Goal: Transaction & Acquisition: Subscribe to service/newsletter

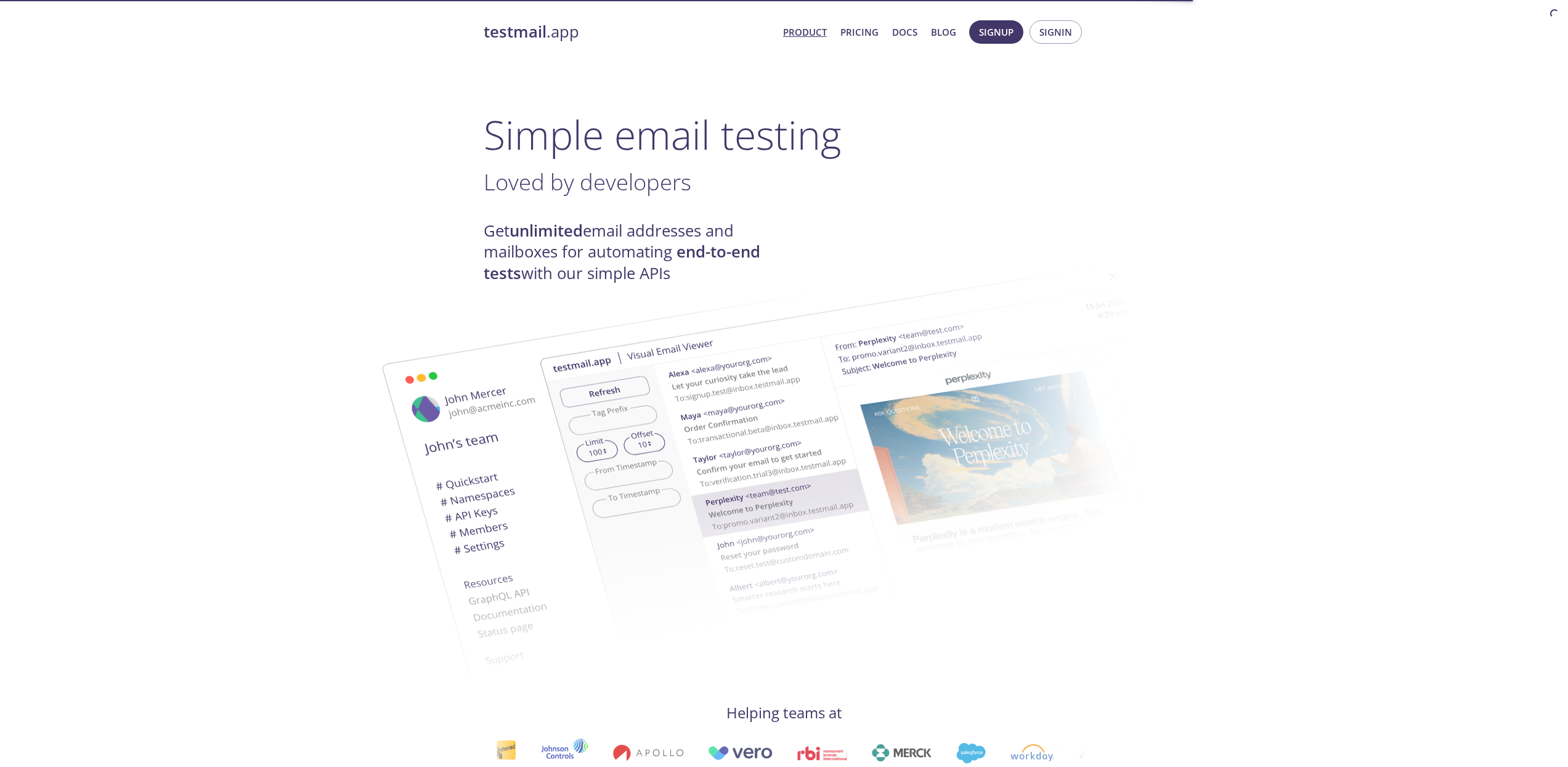
click at [862, 27] on link "Pricing" at bounding box center [860, 32] width 39 height 16
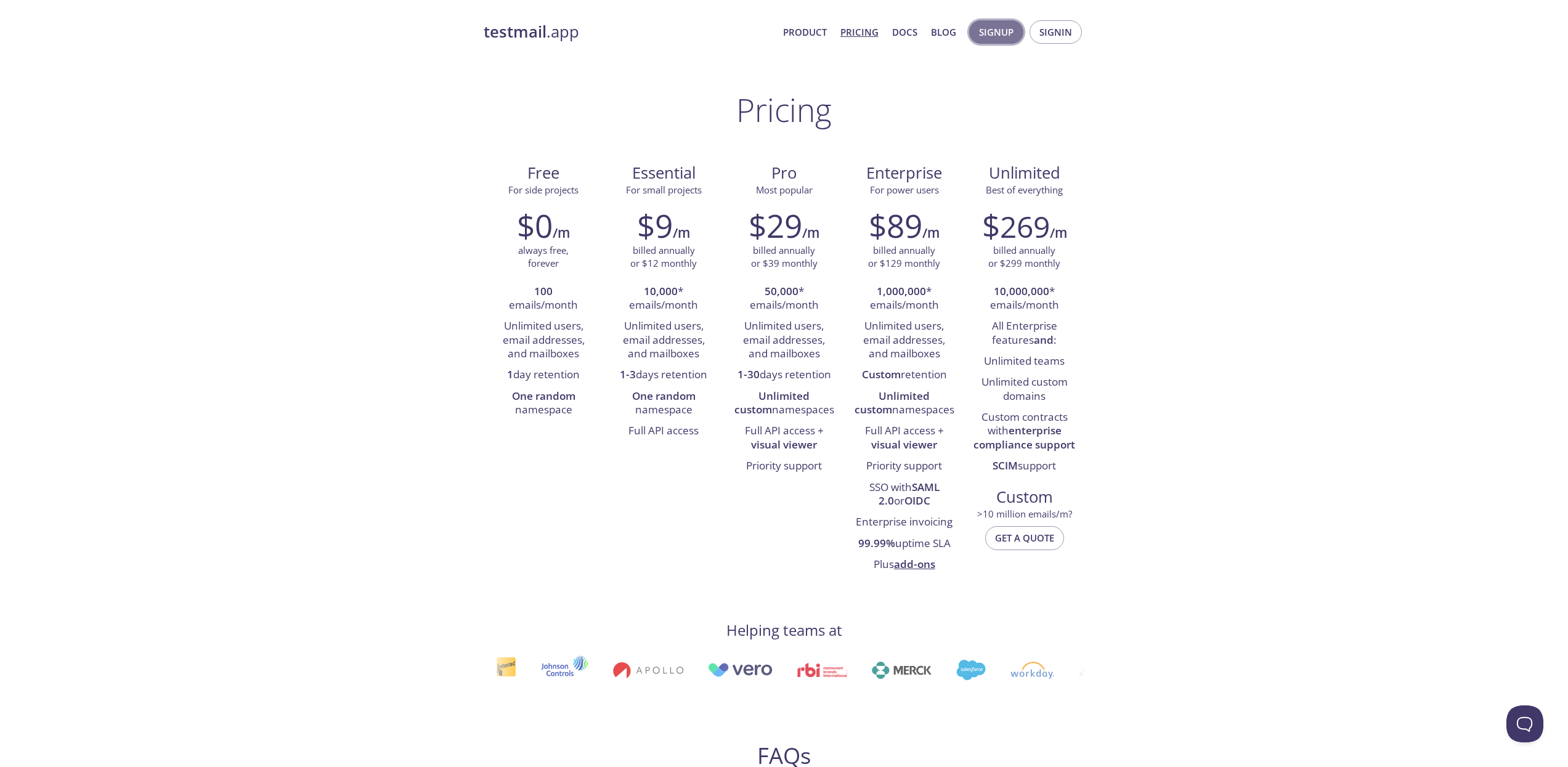
click at [1013, 32] on span "Signup" at bounding box center [997, 32] width 35 height 16
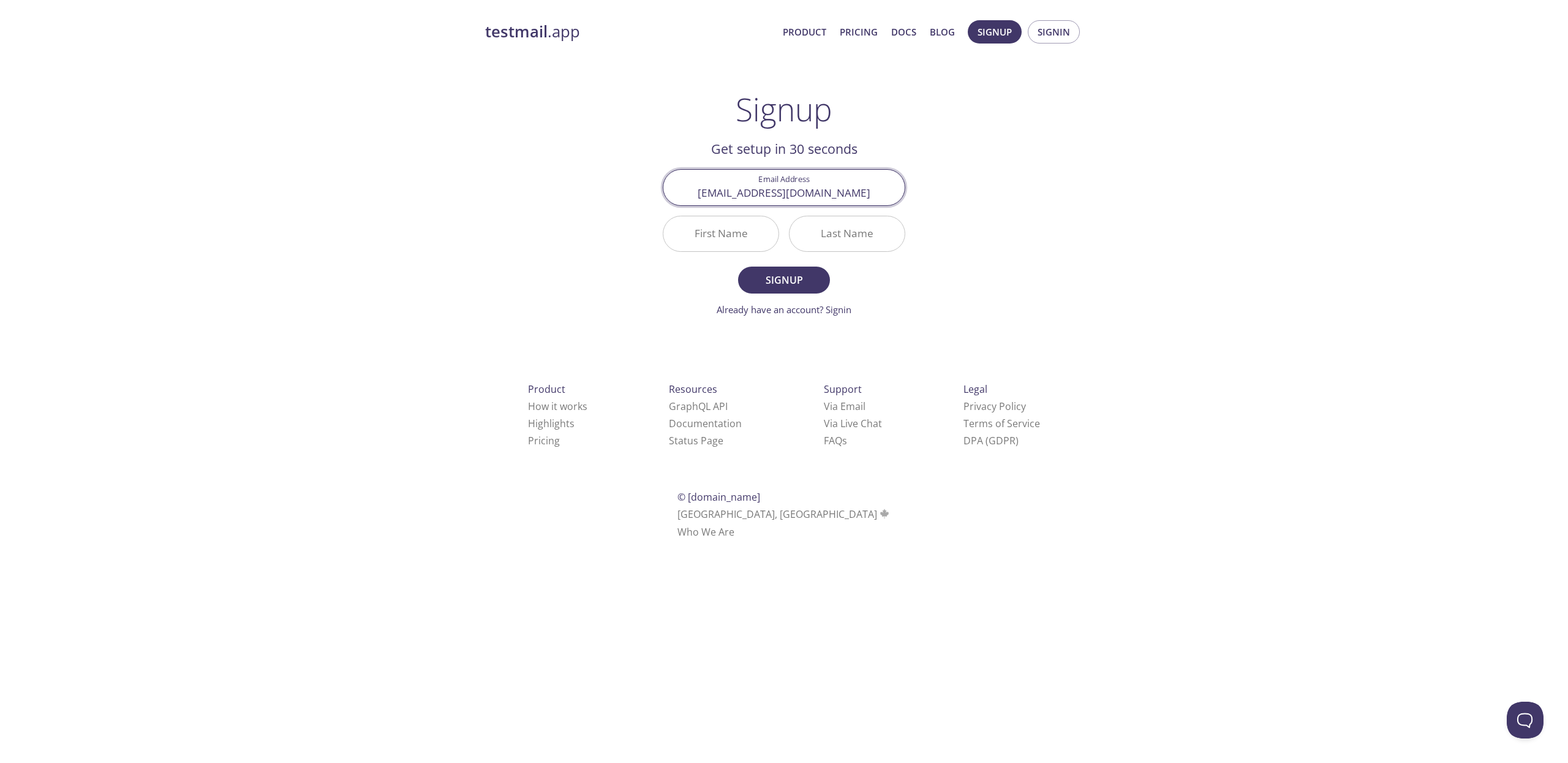
type input "[EMAIL_ADDRESS][DOMAIN_NAME]"
type input "Tri"
type input "[PERSON_NAME]"
click at [738, 266] on button "Signup" at bounding box center [783, 280] width 92 height 27
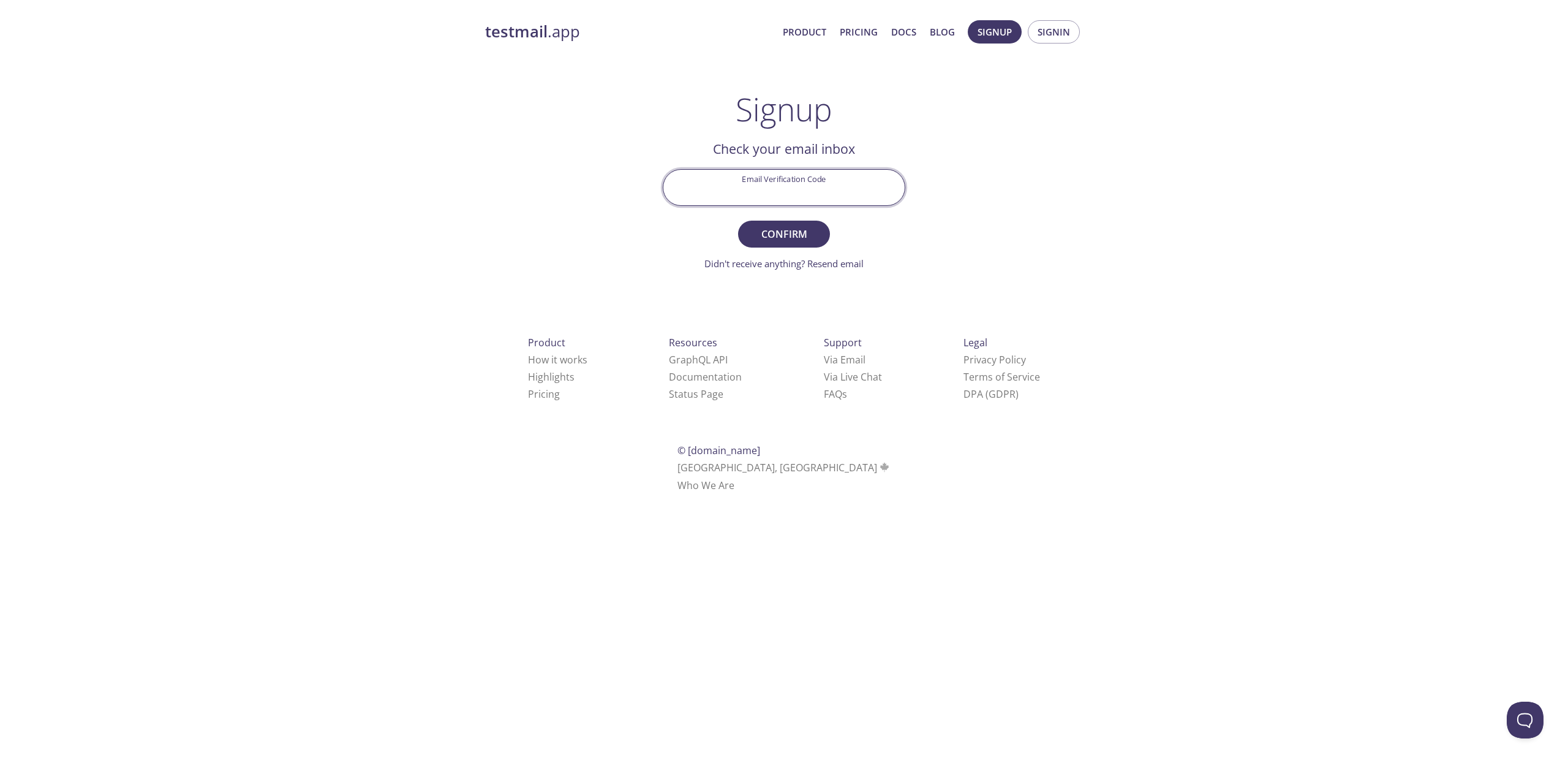
click at [830, 178] on input "Email Verification Code" at bounding box center [783, 187] width 241 height 35
paste input "S8V2U7S"
type input "S8V2U7S"
click at [772, 239] on span "Confirm" at bounding box center [783, 233] width 65 height 17
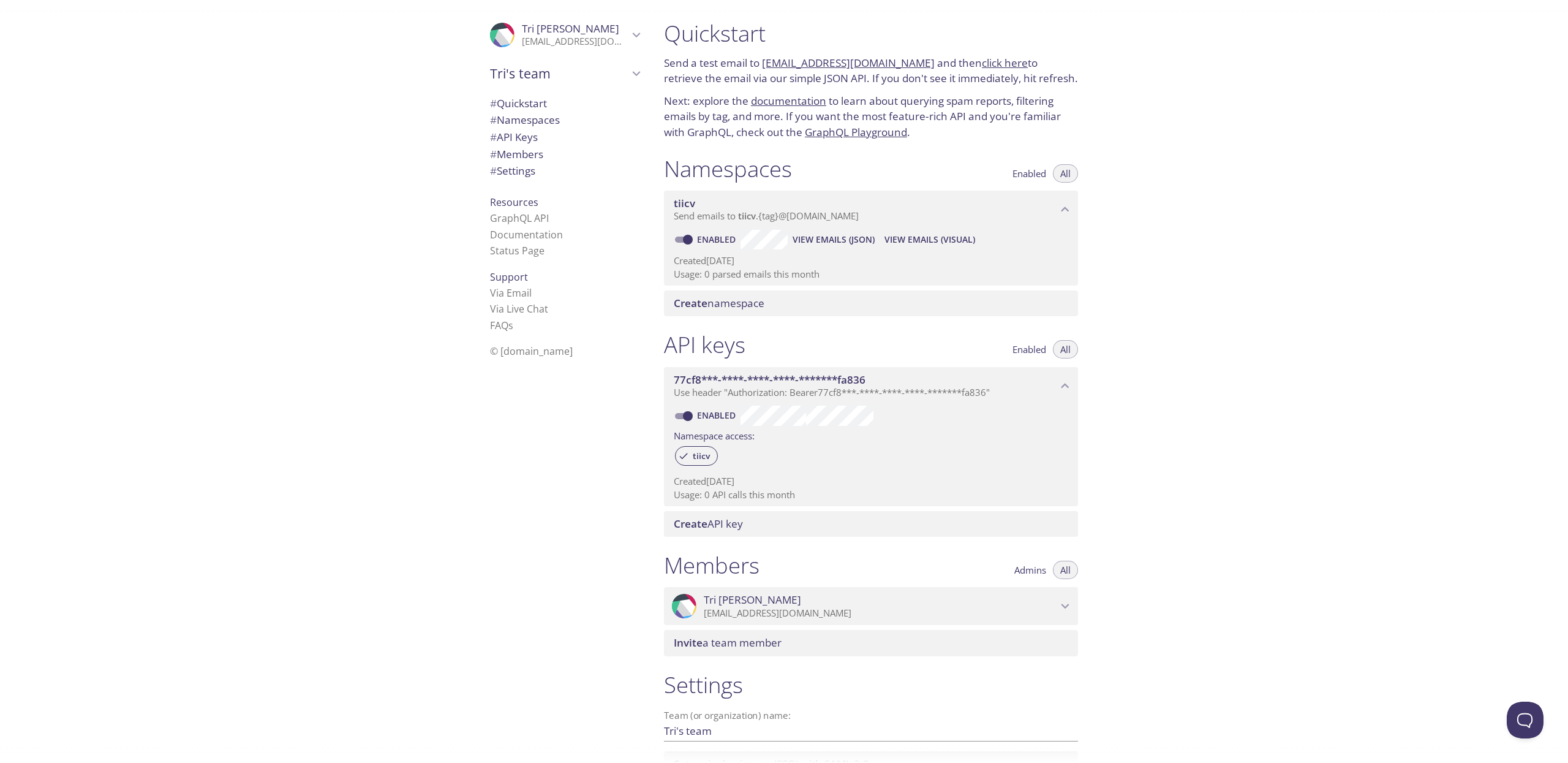
click at [531, 109] on span "# Quickstart" at bounding box center [519, 103] width 57 height 14
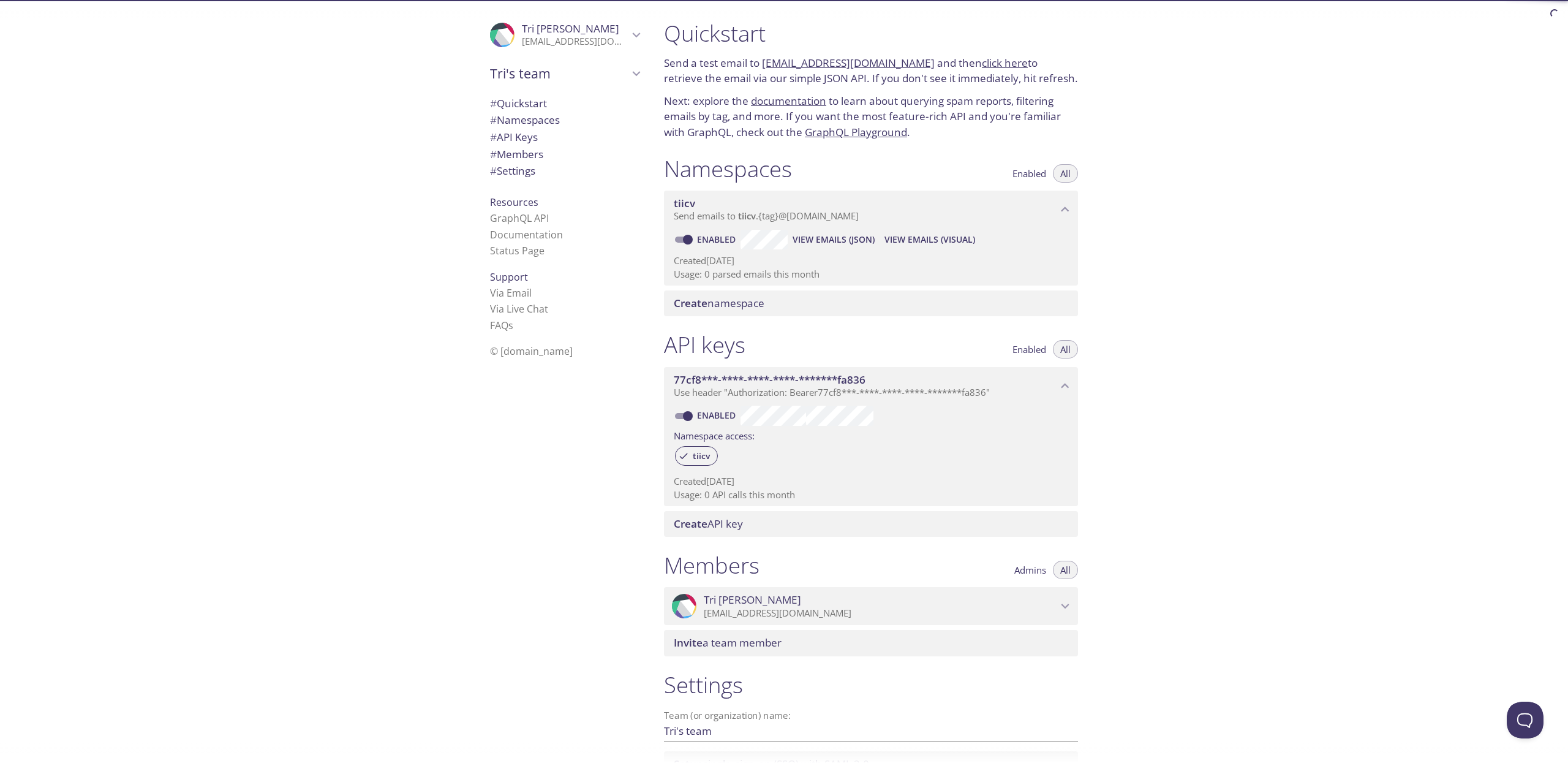
click at [532, 123] on span "# Namespaces" at bounding box center [525, 120] width 69 height 14
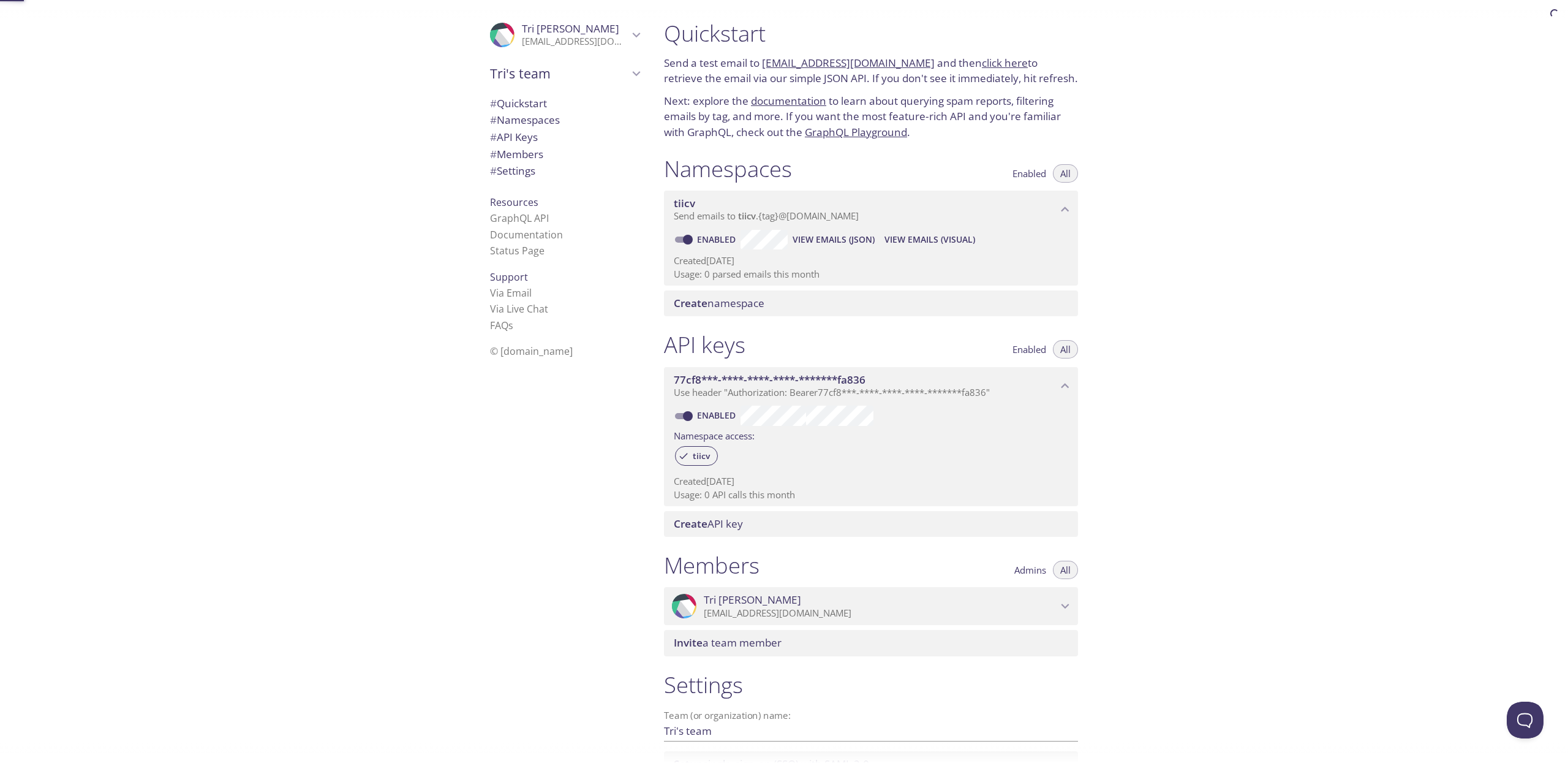
scroll to position [109, 0]
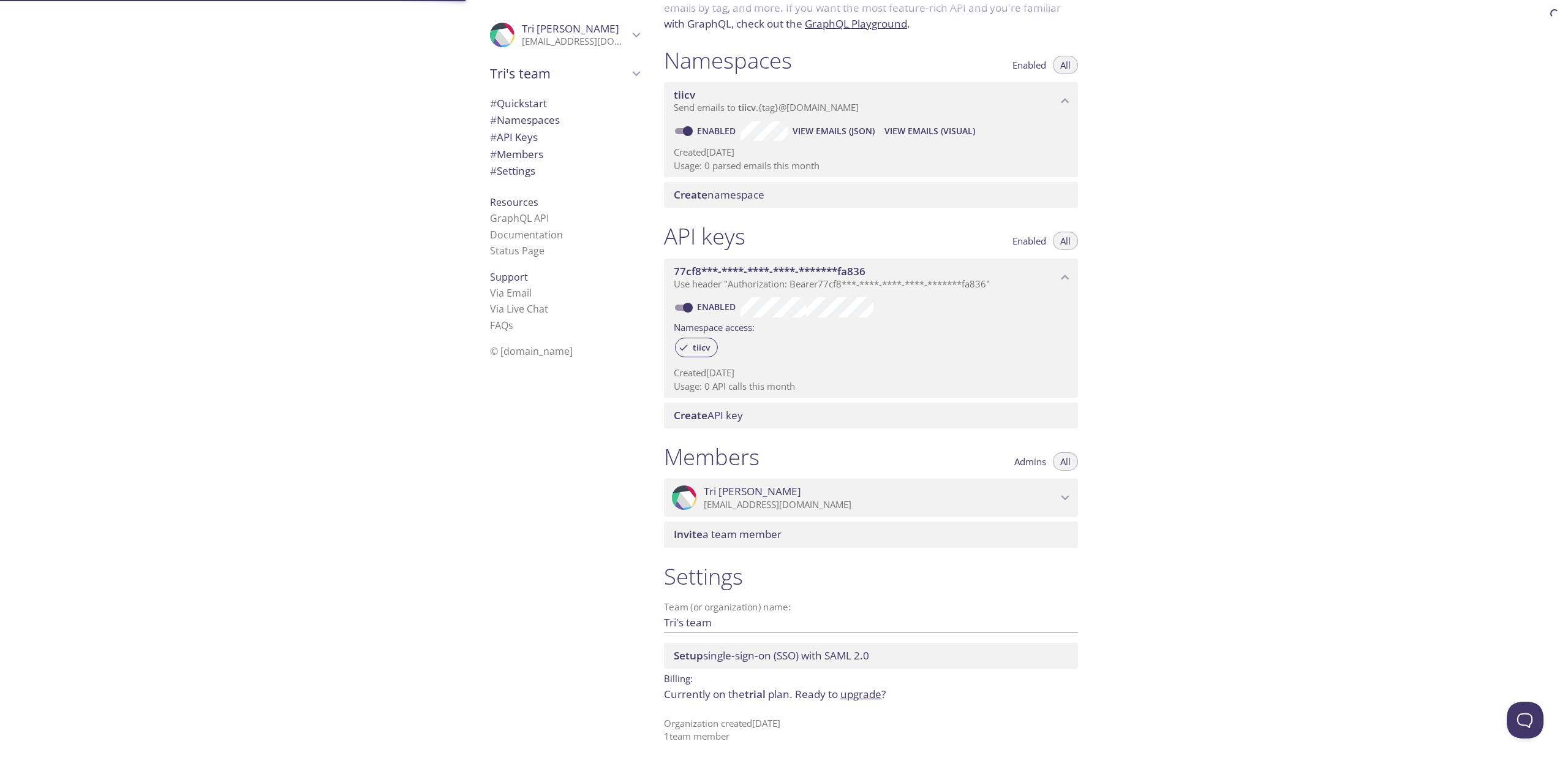
click at [531, 140] on span "# API Keys" at bounding box center [565, 137] width 150 height 16
click at [525, 154] on span "# Members" at bounding box center [517, 154] width 53 height 14
click at [491, 39] on icon "Tri hoang" at bounding box center [472, 31] width 144 height 172
click at [377, 70] on div ".cls-1 { fill: #6d5ca8; } .cls-2 { fill: #3fc191; } .cls-3 { fill: #3b4752; } .…" at bounding box center [327, 381] width 654 height 763
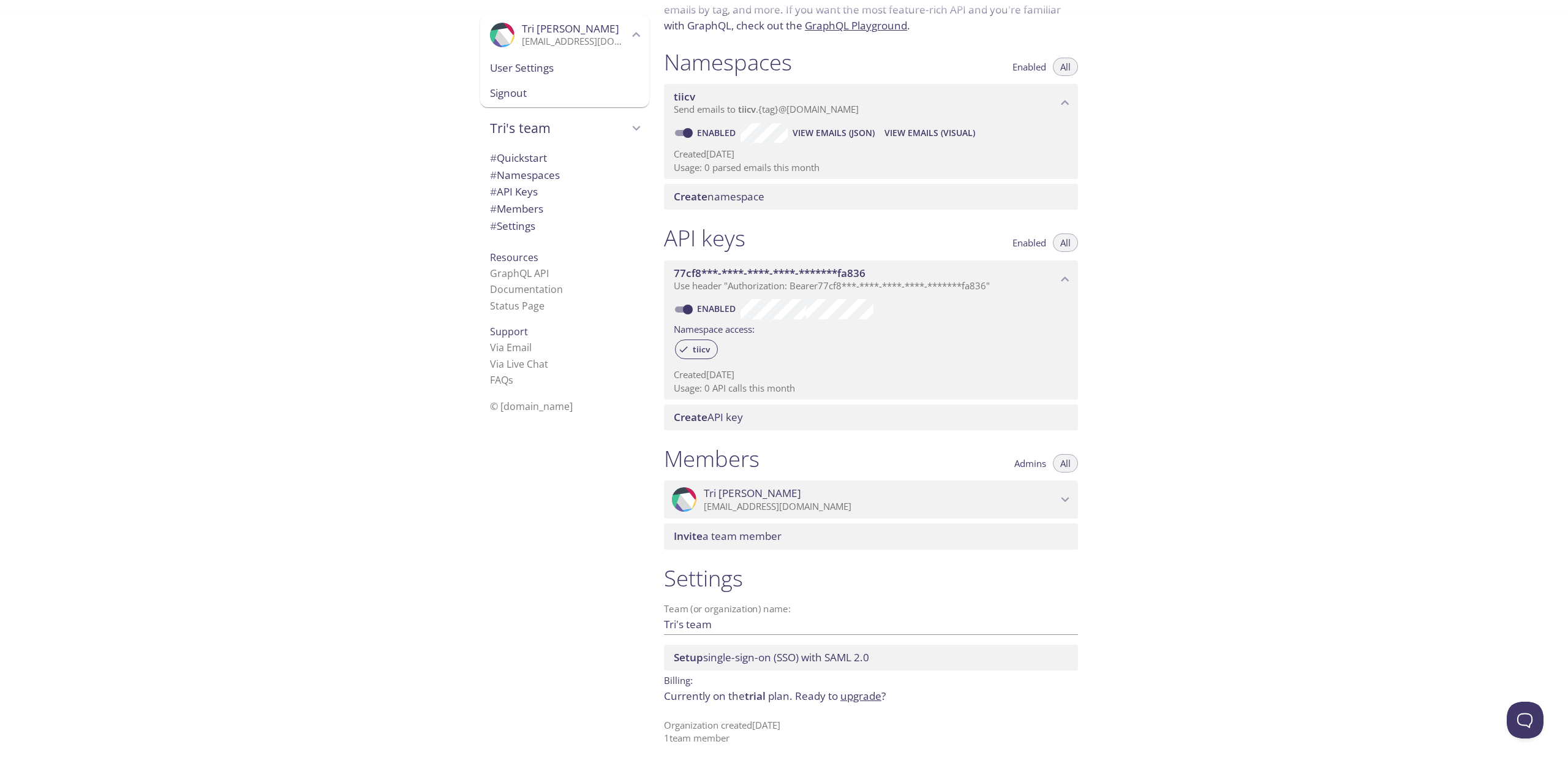
scroll to position [0, 0]
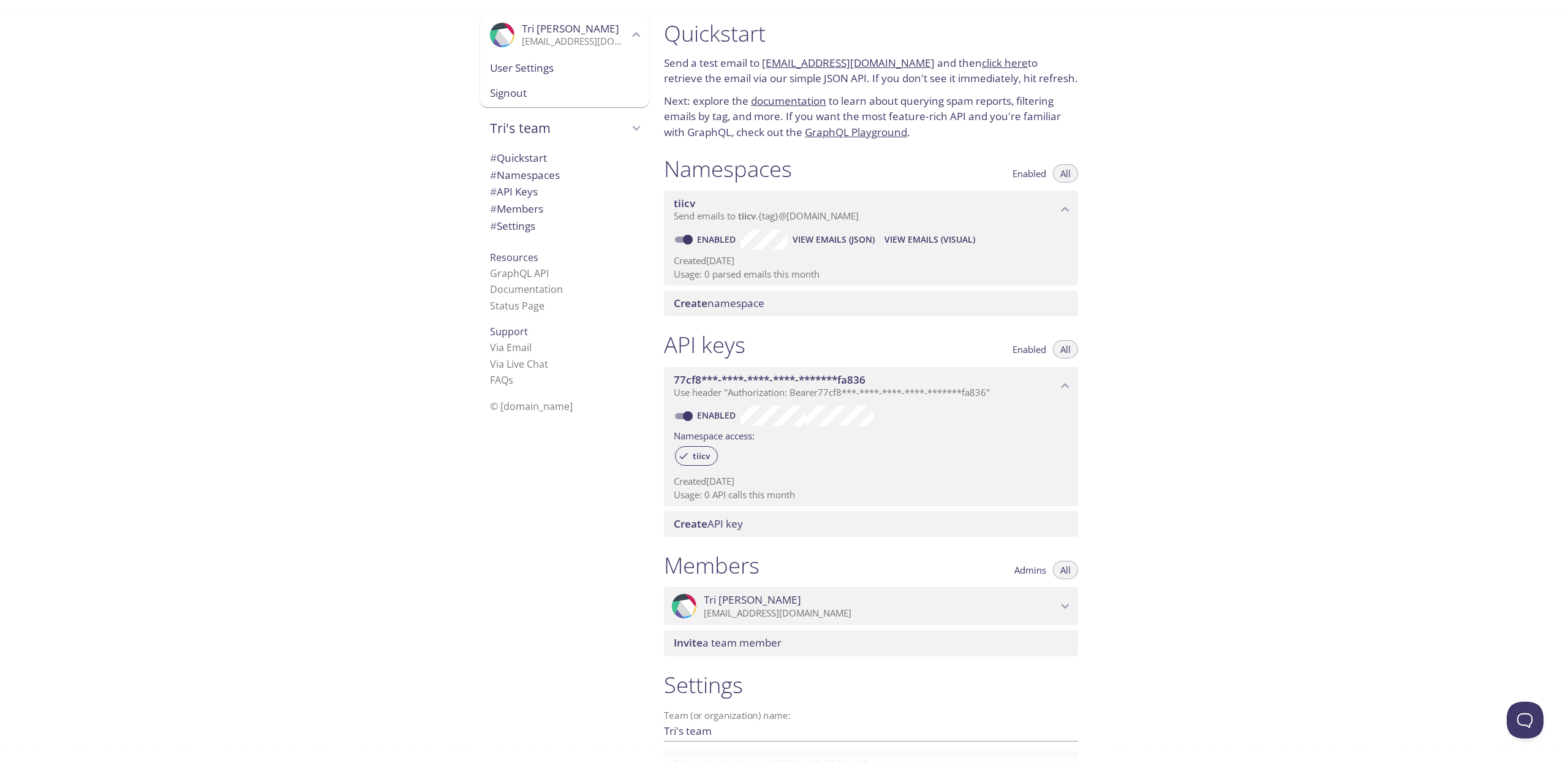
click at [982, 63] on link "click here" at bounding box center [1005, 63] width 46 height 14
drag, startPoint x: 905, startPoint y: 62, endPoint x: 764, endPoint y: 58, distance: 141.1
click at [764, 58] on p "Send a test email to [EMAIL_ADDRESS][DOMAIN_NAME] and then click here to retrie…" at bounding box center [870, 70] width 414 height 31
copy p "[EMAIL_ADDRESS][DOMAIN_NAME]"
click at [900, 94] on p "Next: explore the documentation to learn about querying spam reports, filtering…" at bounding box center [870, 117] width 414 height 47
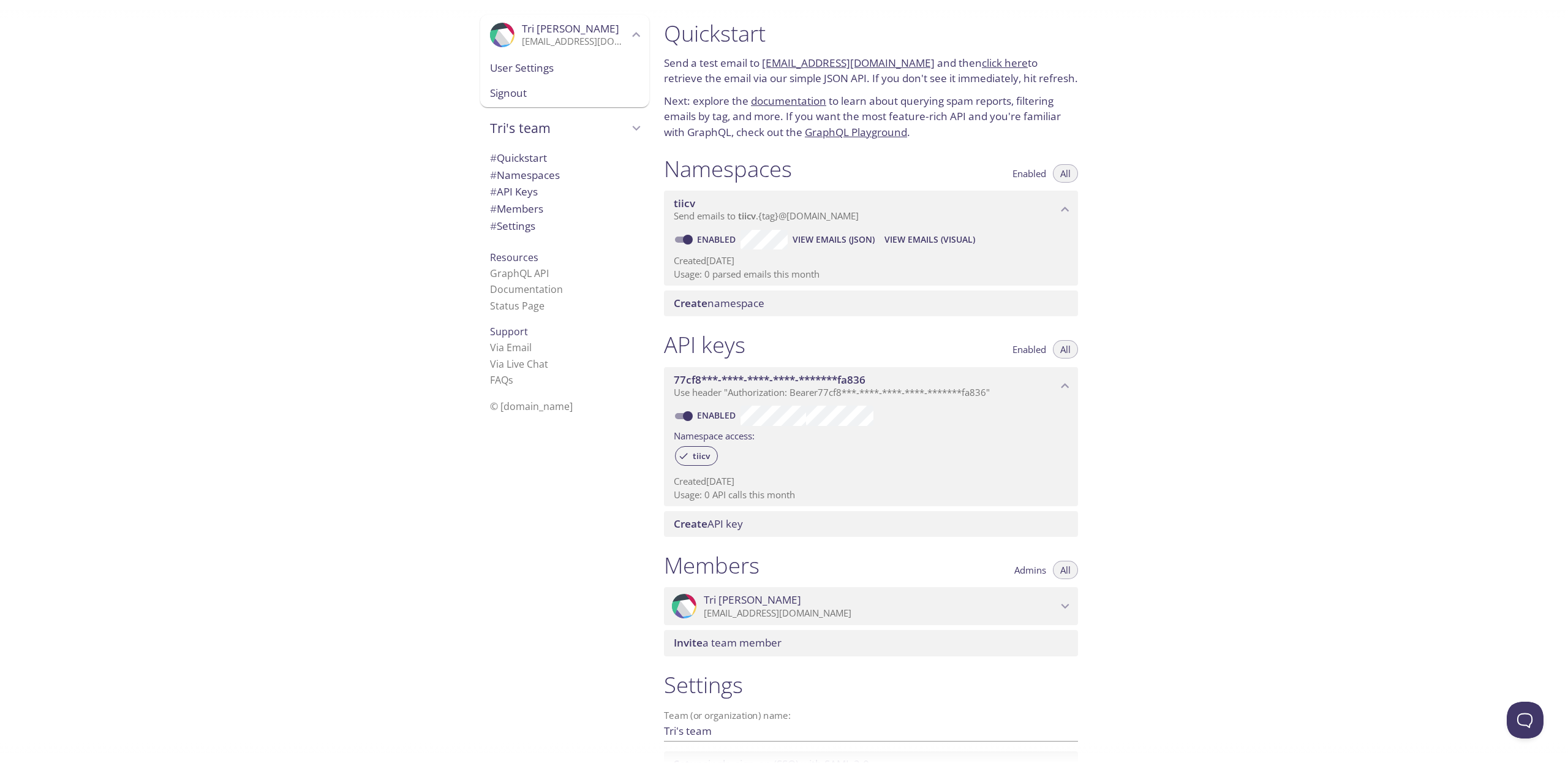
click at [1022, 174] on span "Enabled" at bounding box center [1030, 174] width 34 height 0
click at [1057, 173] on button "All" at bounding box center [1065, 173] width 25 height 19
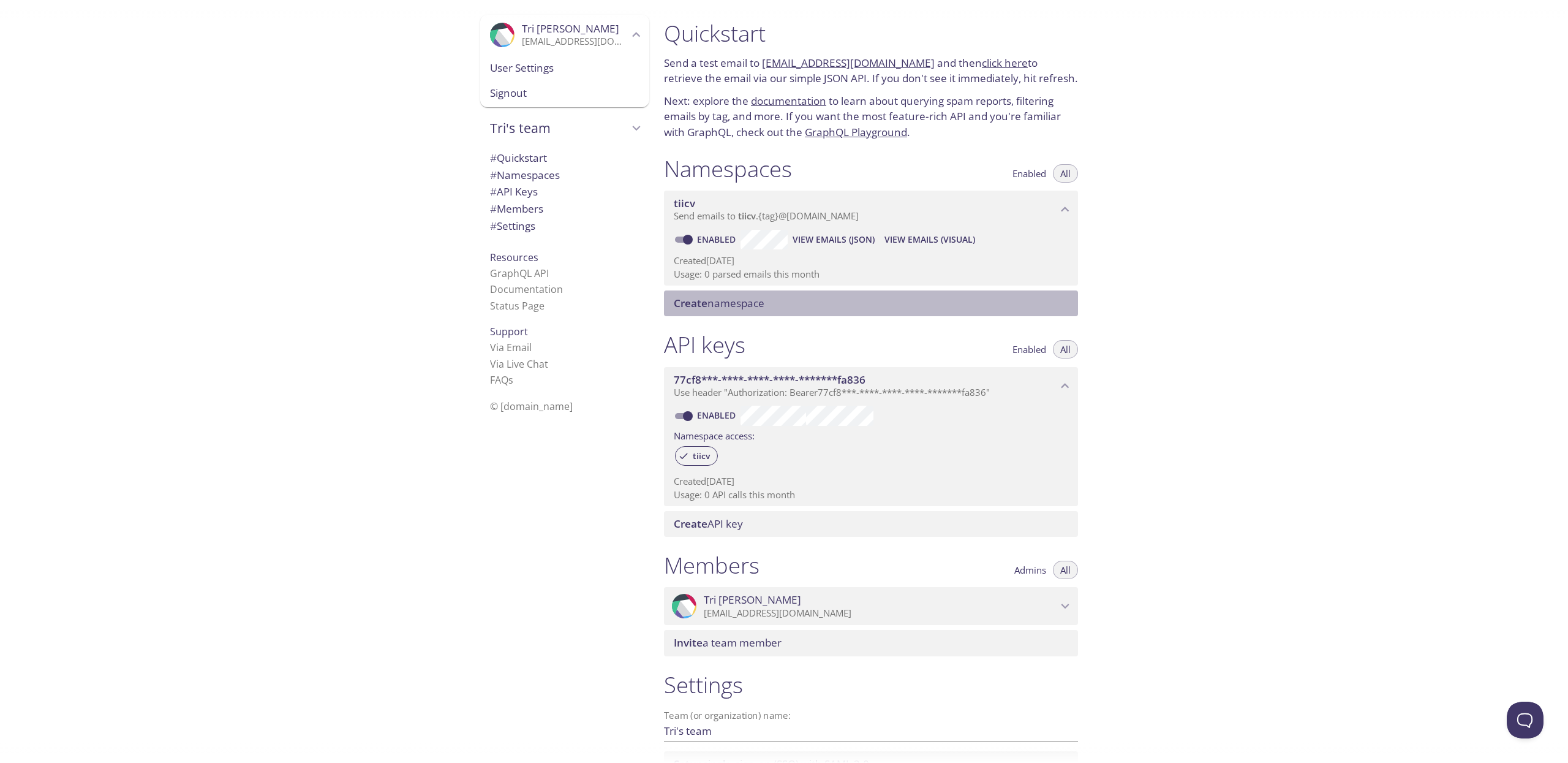
click at [806, 300] on span "Create namespace" at bounding box center [873, 303] width 400 height 13
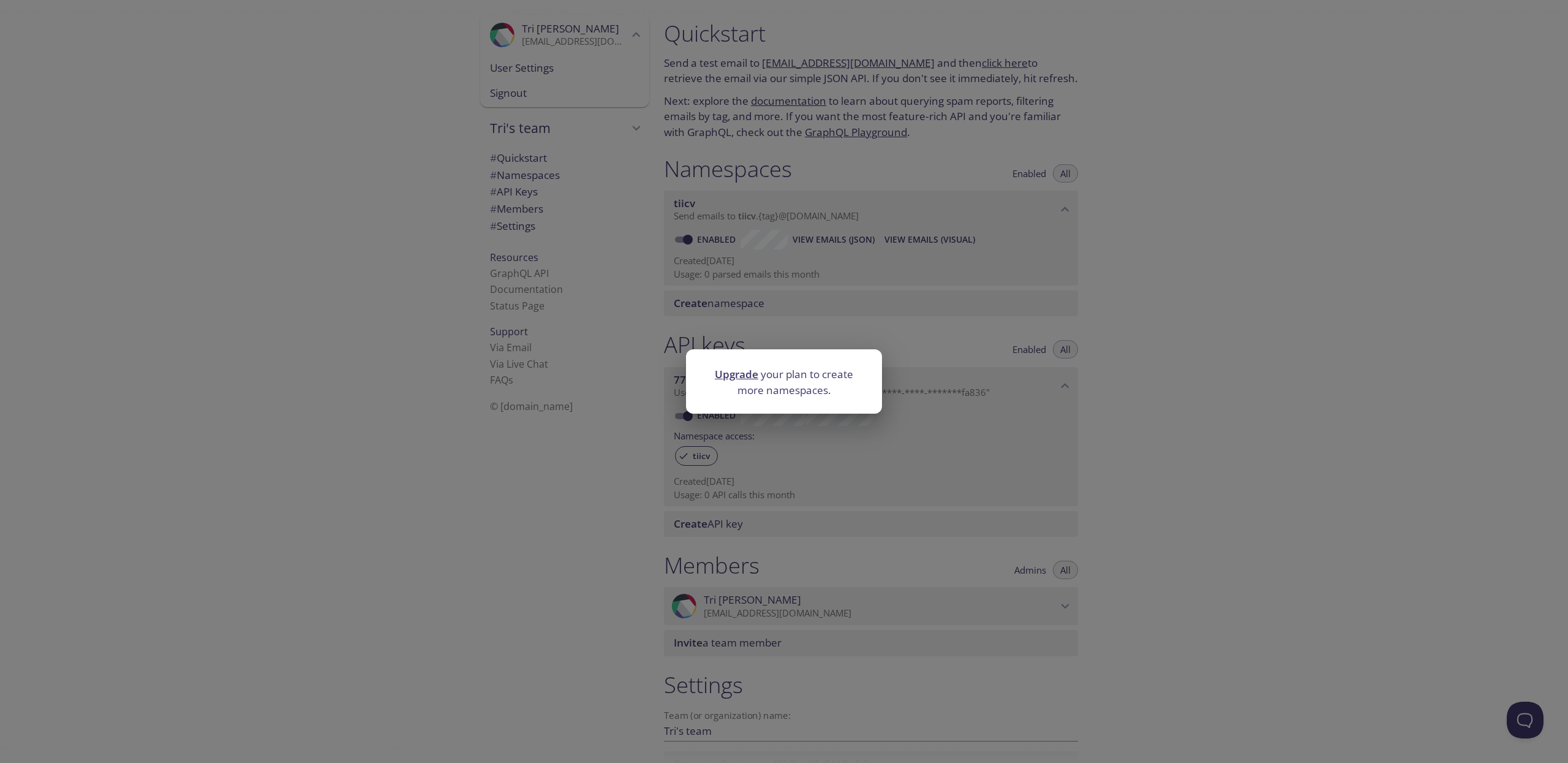
click at [806, 300] on div "Upgrade your plan to create more namespaces." at bounding box center [784, 381] width 1568 height 763
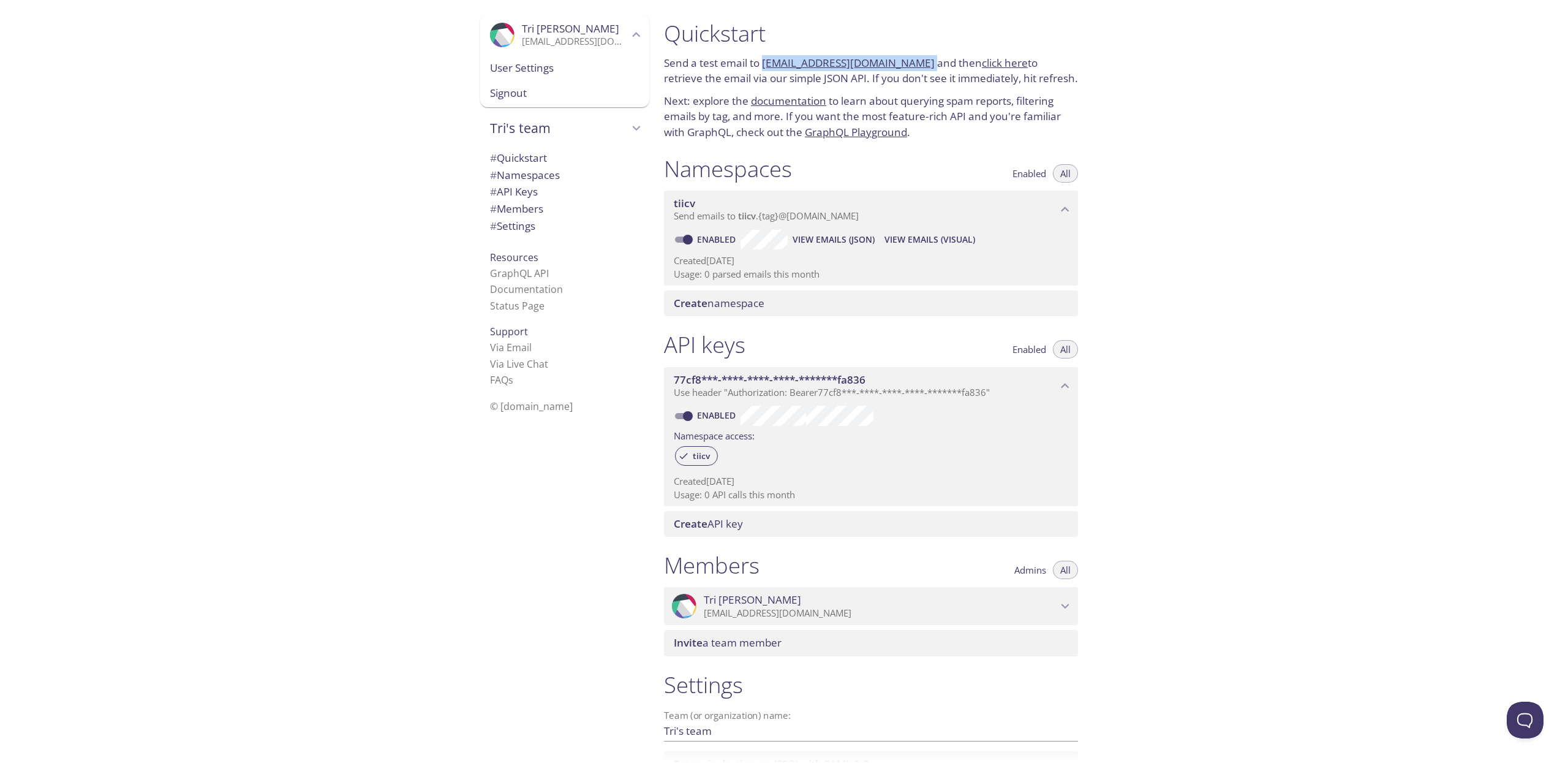
drag, startPoint x: 905, startPoint y: 62, endPoint x: 762, endPoint y: 60, distance: 143.0
click at [762, 60] on p "Send a test email to [EMAIL_ADDRESS][DOMAIN_NAME] and then click here to retrie…" at bounding box center [870, 70] width 414 height 31
copy p "[EMAIL_ADDRESS][DOMAIN_NAME]"
click at [931, 92] on div "Quickstart Send a test email to [EMAIL_ADDRESS][DOMAIN_NAME] and then click her…" at bounding box center [870, 80] width 433 height 135
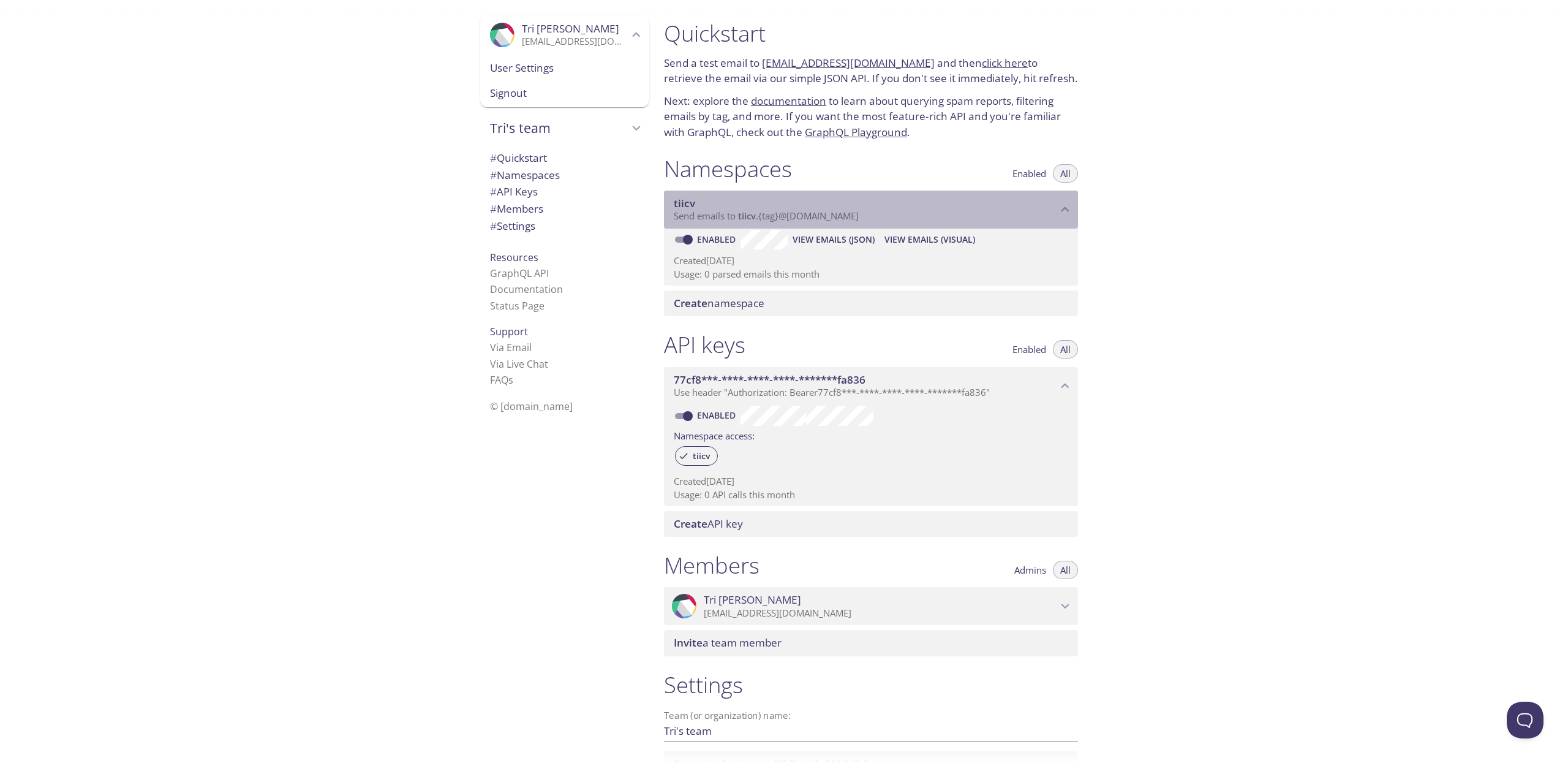
click at [779, 217] on span "Send emails to tiicv . {tag} @[DOMAIN_NAME]" at bounding box center [766, 215] width 185 height 12
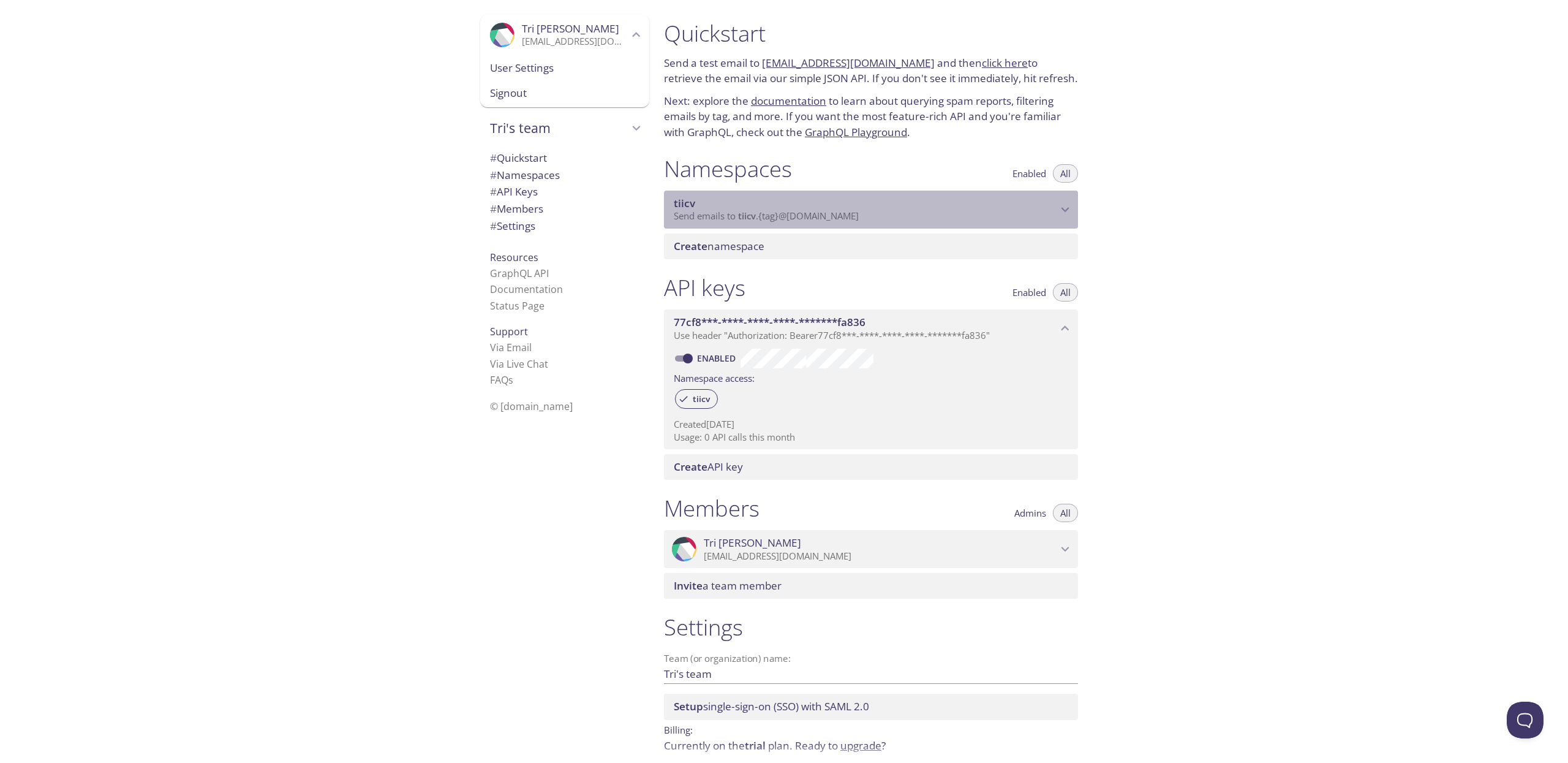
click at [787, 217] on span "Send emails to tiicv . {tag} @[DOMAIN_NAME]" at bounding box center [766, 215] width 185 height 12
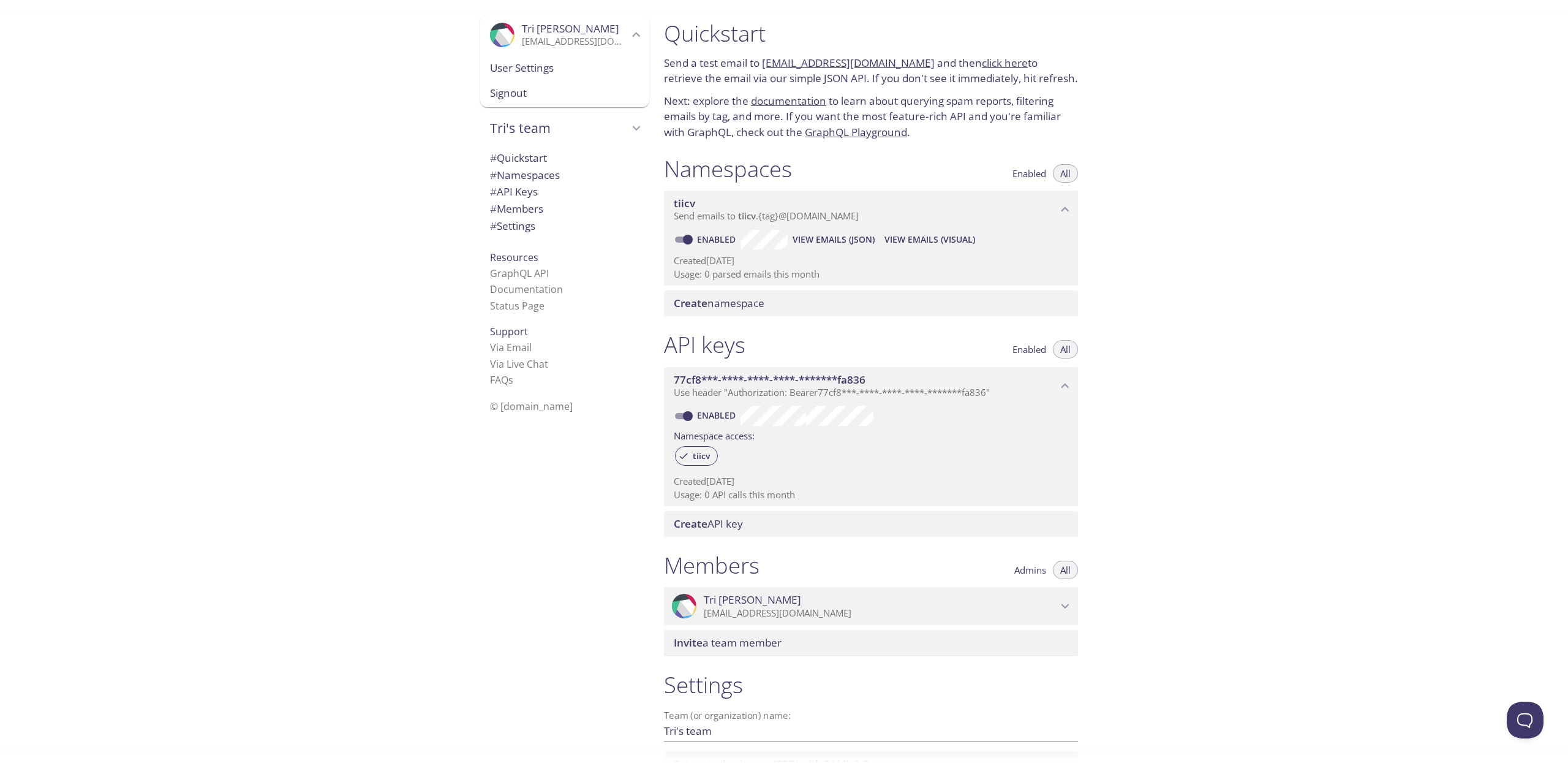
drag, startPoint x: 762, startPoint y: 64, endPoint x: 901, endPoint y: 57, distance: 139.2
click at [901, 57] on p "Send a test email to [EMAIL_ADDRESS][DOMAIN_NAME] and then click here to retrie…" at bounding box center [870, 70] width 414 height 31
copy link "[EMAIL_ADDRESS][DOMAIN_NAME]"
click at [899, 238] on span "View Emails (Visual)" at bounding box center [930, 239] width 91 height 15
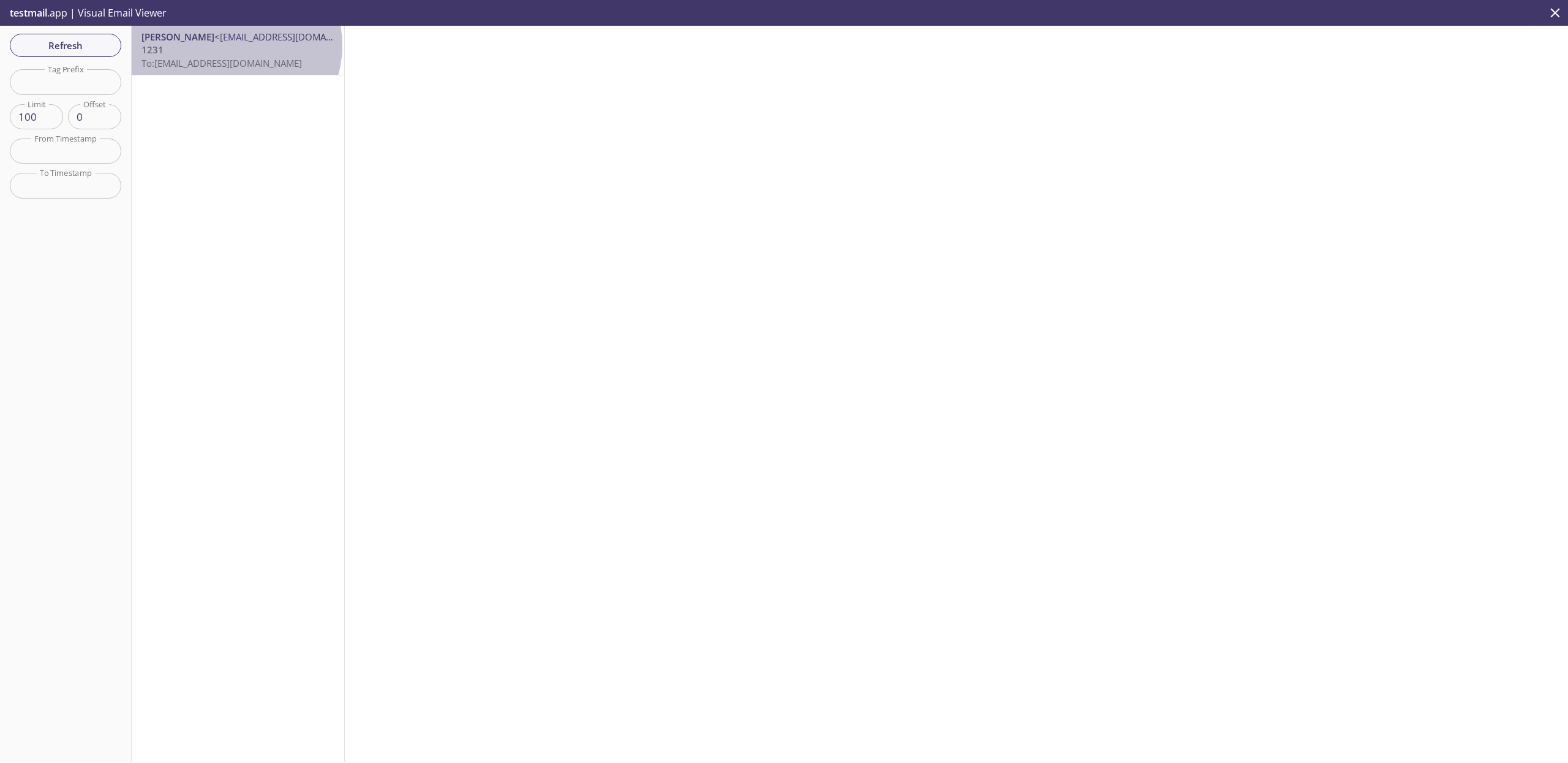
click at [235, 45] on p "1231 To: [EMAIL_ADDRESS][DOMAIN_NAME]" at bounding box center [238, 57] width 193 height 27
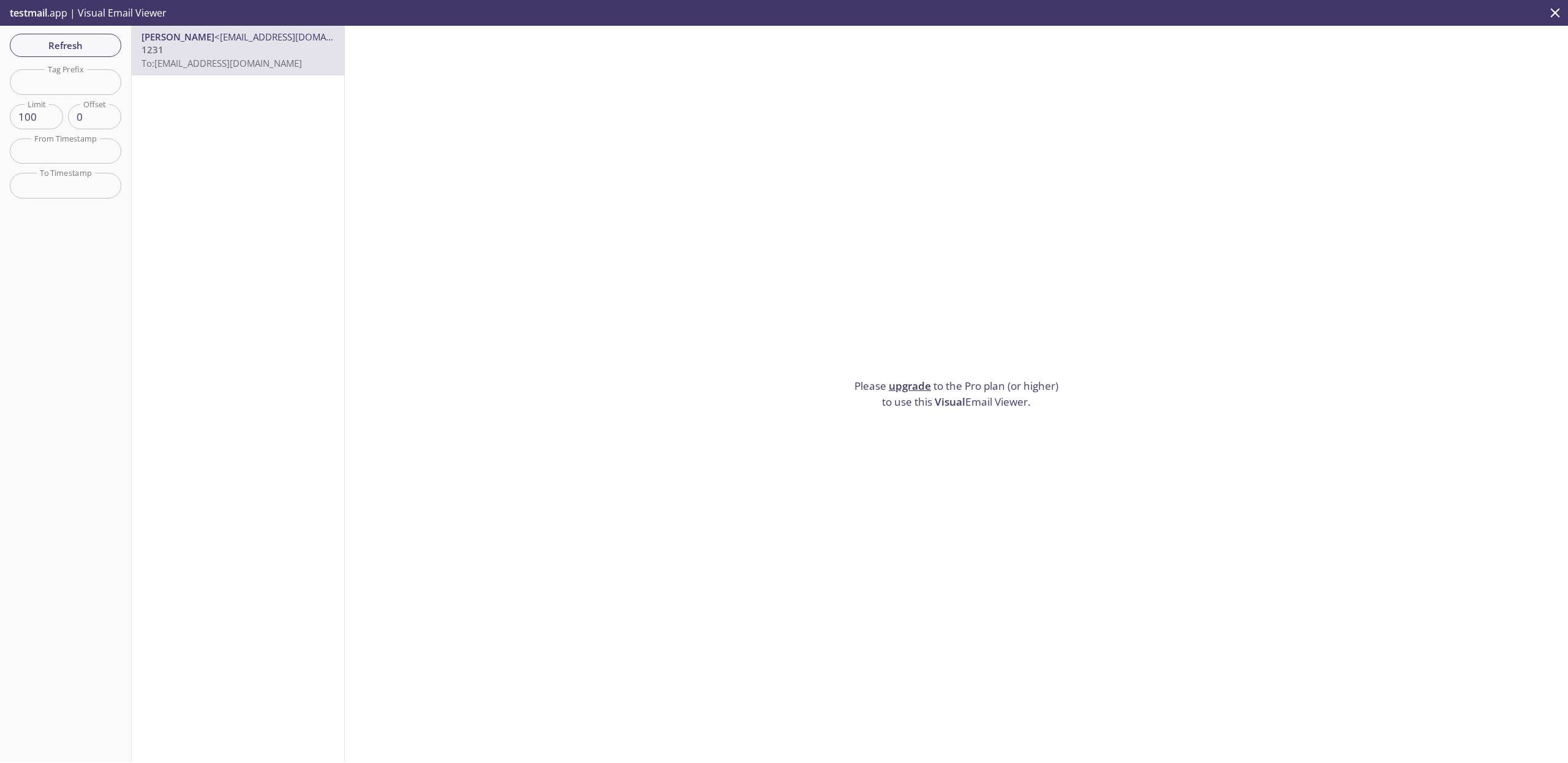
click at [235, 45] on p "1231 To: [EMAIL_ADDRESS][DOMAIN_NAME]" at bounding box center [238, 57] width 193 height 27
click at [945, 396] on span "Visual" at bounding box center [950, 402] width 30 height 14
click at [28, 37] on span "Refresh" at bounding box center [65, 45] width 92 height 16
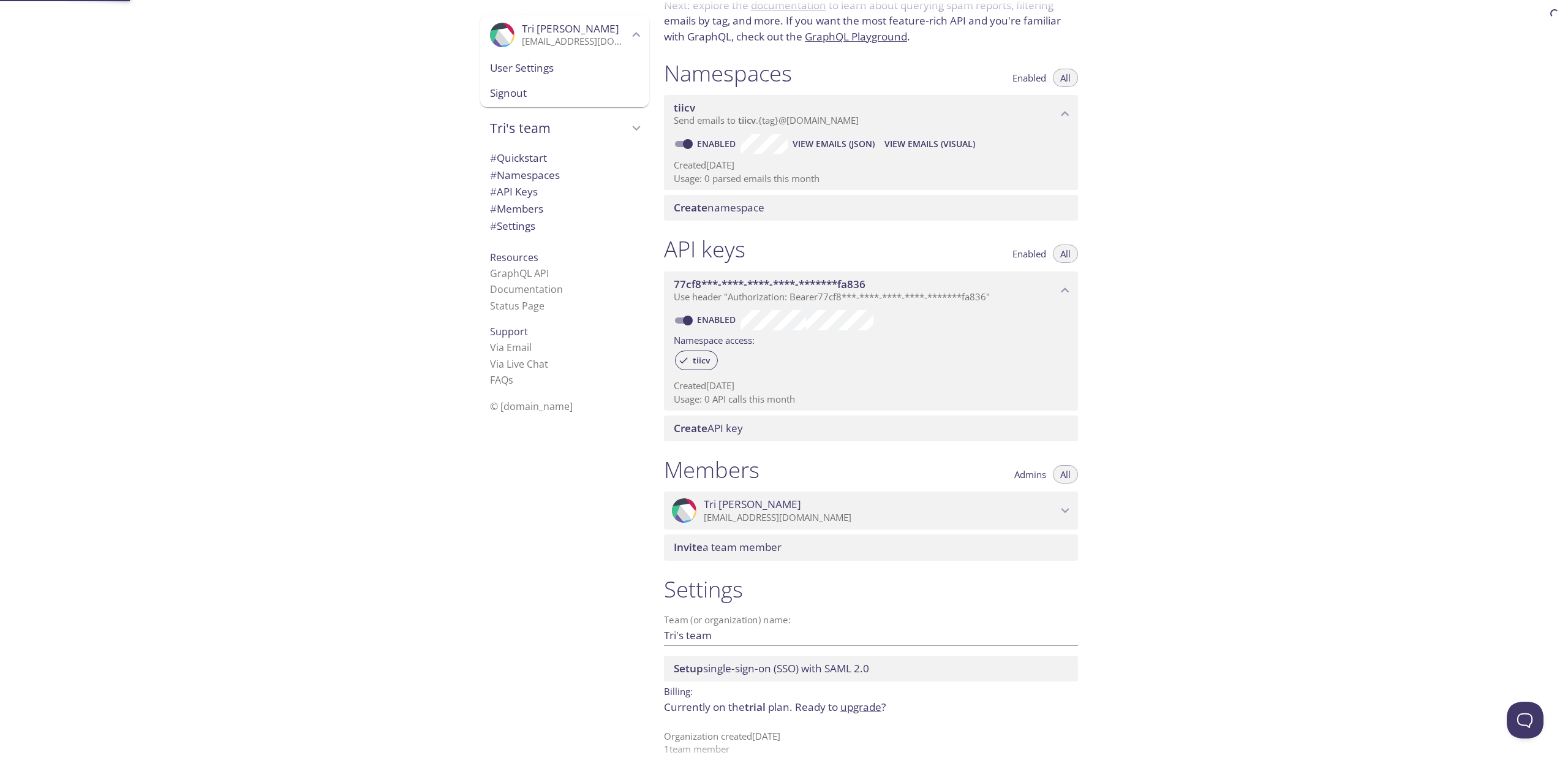
scroll to position [109, 0]
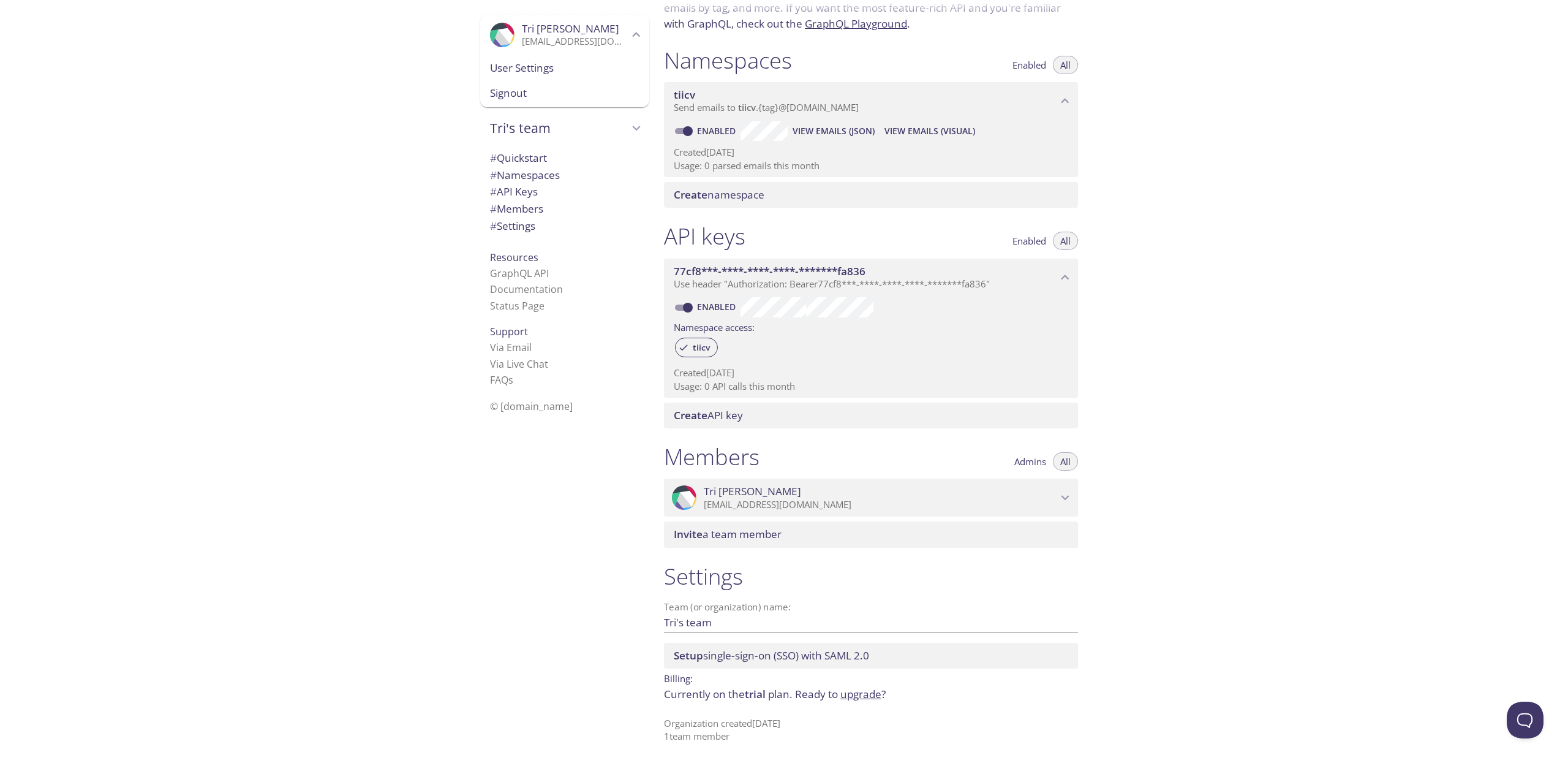
click at [854, 127] on span "View Emails (JSON)" at bounding box center [834, 131] width 82 height 15
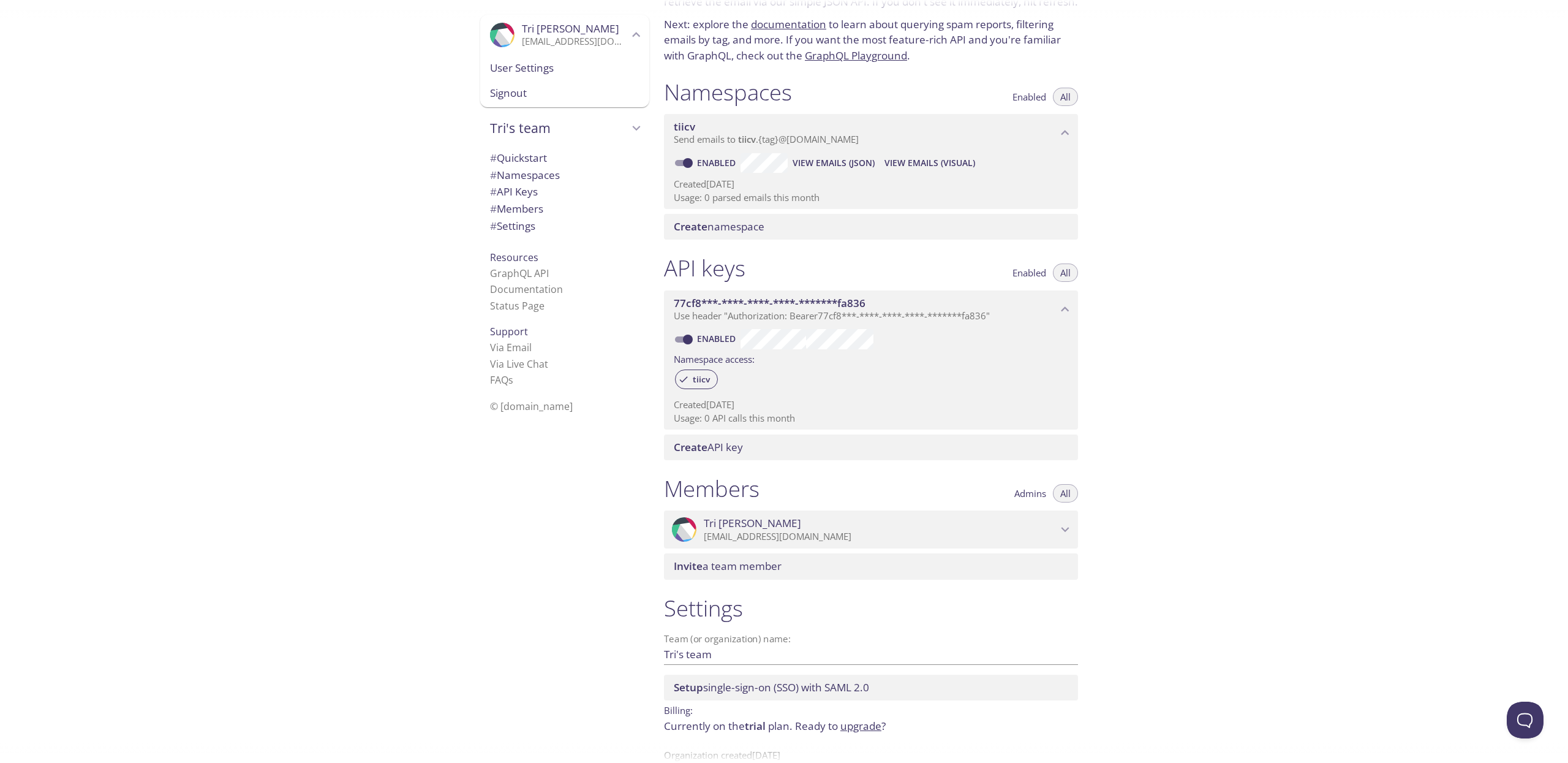
scroll to position [0, 0]
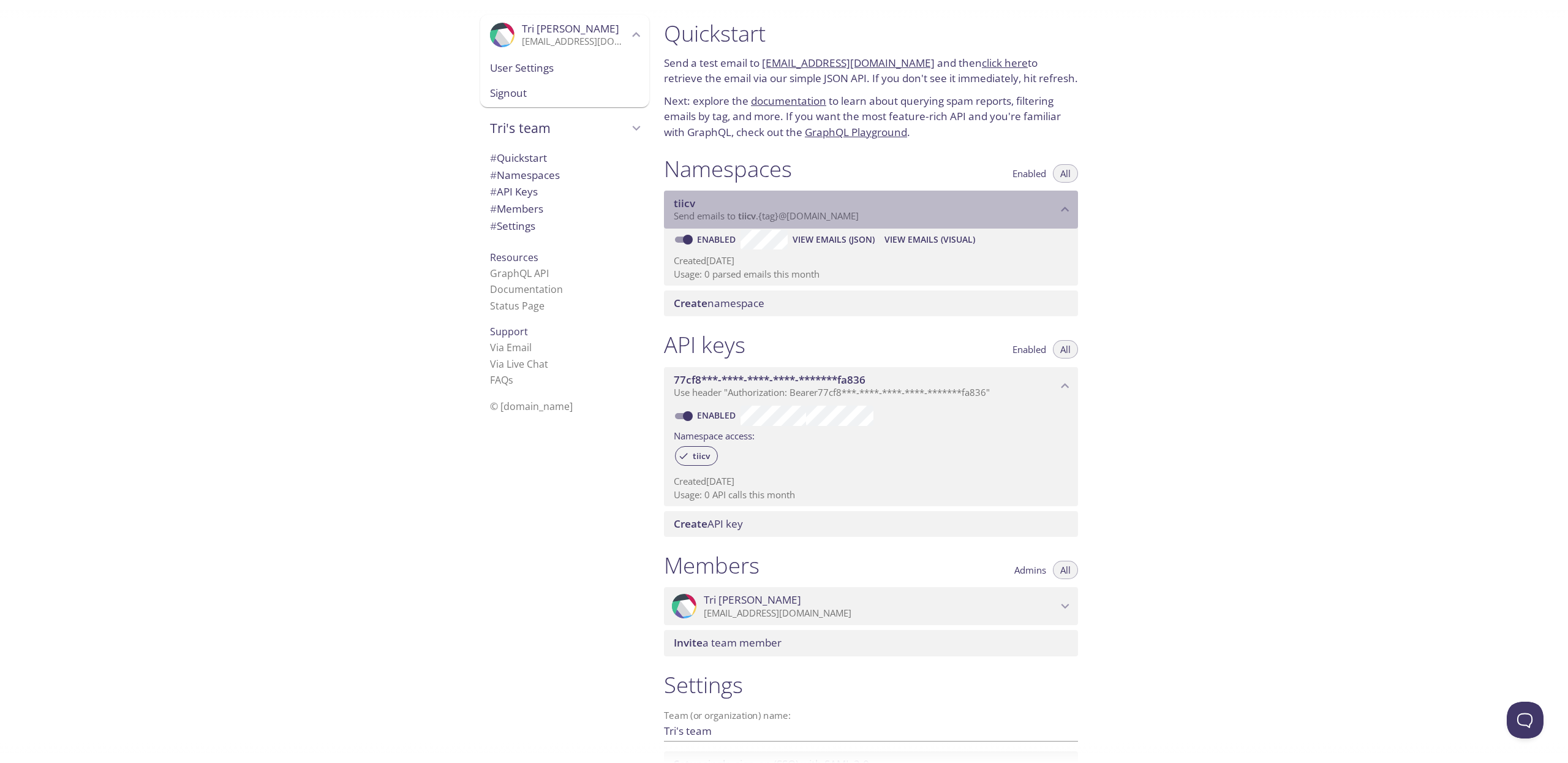
drag, startPoint x: 874, startPoint y: 217, endPoint x: 743, endPoint y: 216, distance: 131.0
click at [743, 216] on p "Send emails to tiicv . {tag} @[DOMAIN_NAME]" at bounding box center [865, 216] width 384 height 12
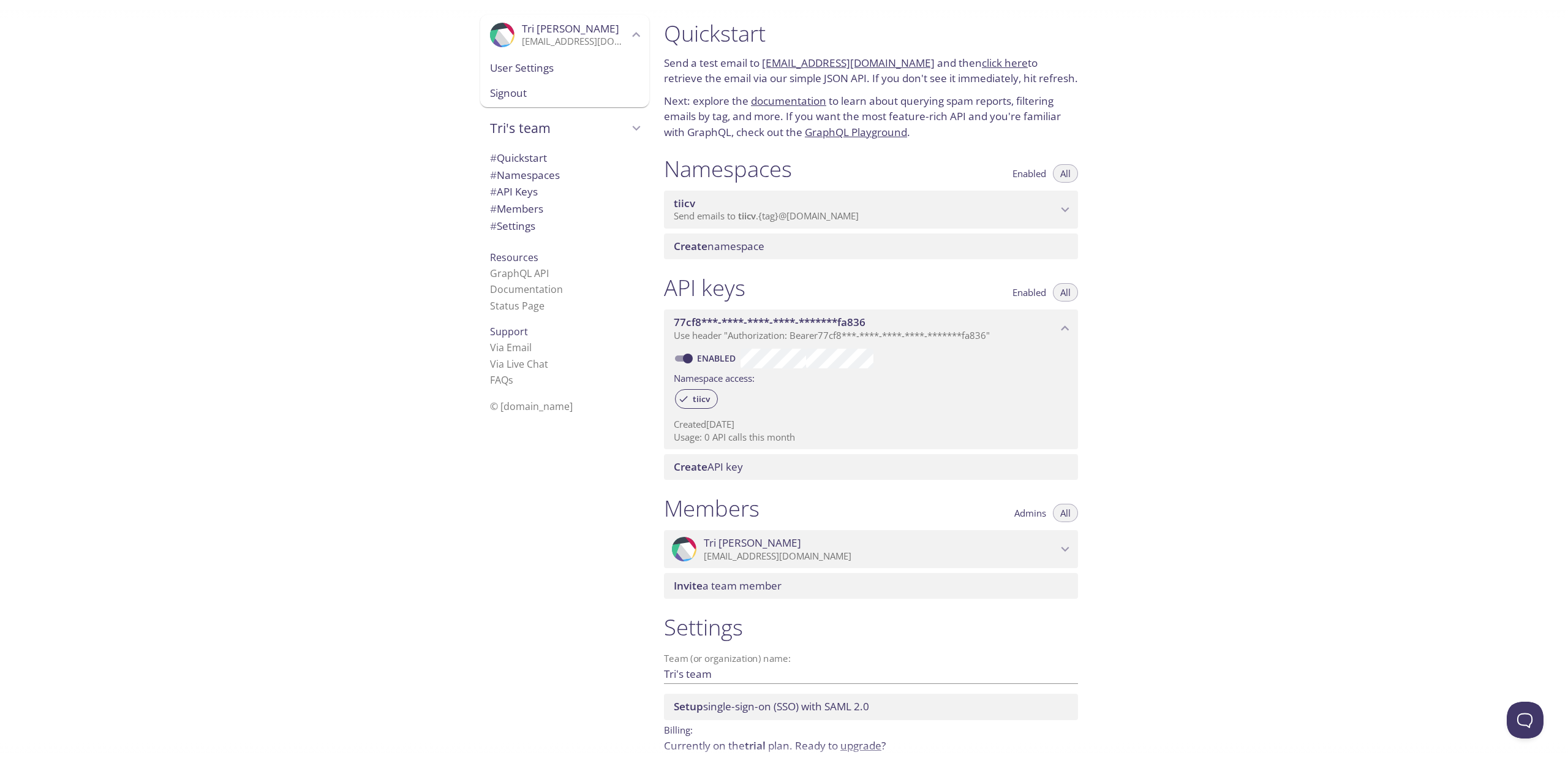
drag, startPoint x: 761, startPoint y: 62, endPoint x: 904, endPoint y: 59, distance: 143.0
click at [904, 59] on p "Send a test email to [EMAIL_ADDRESS][DOMAIN_NAME] and then click here to retrie…" at bounding box center [870, 70] width 414 height 31
copy p "[EMAIL_ADDRESS][DOMAIN_NAME]"
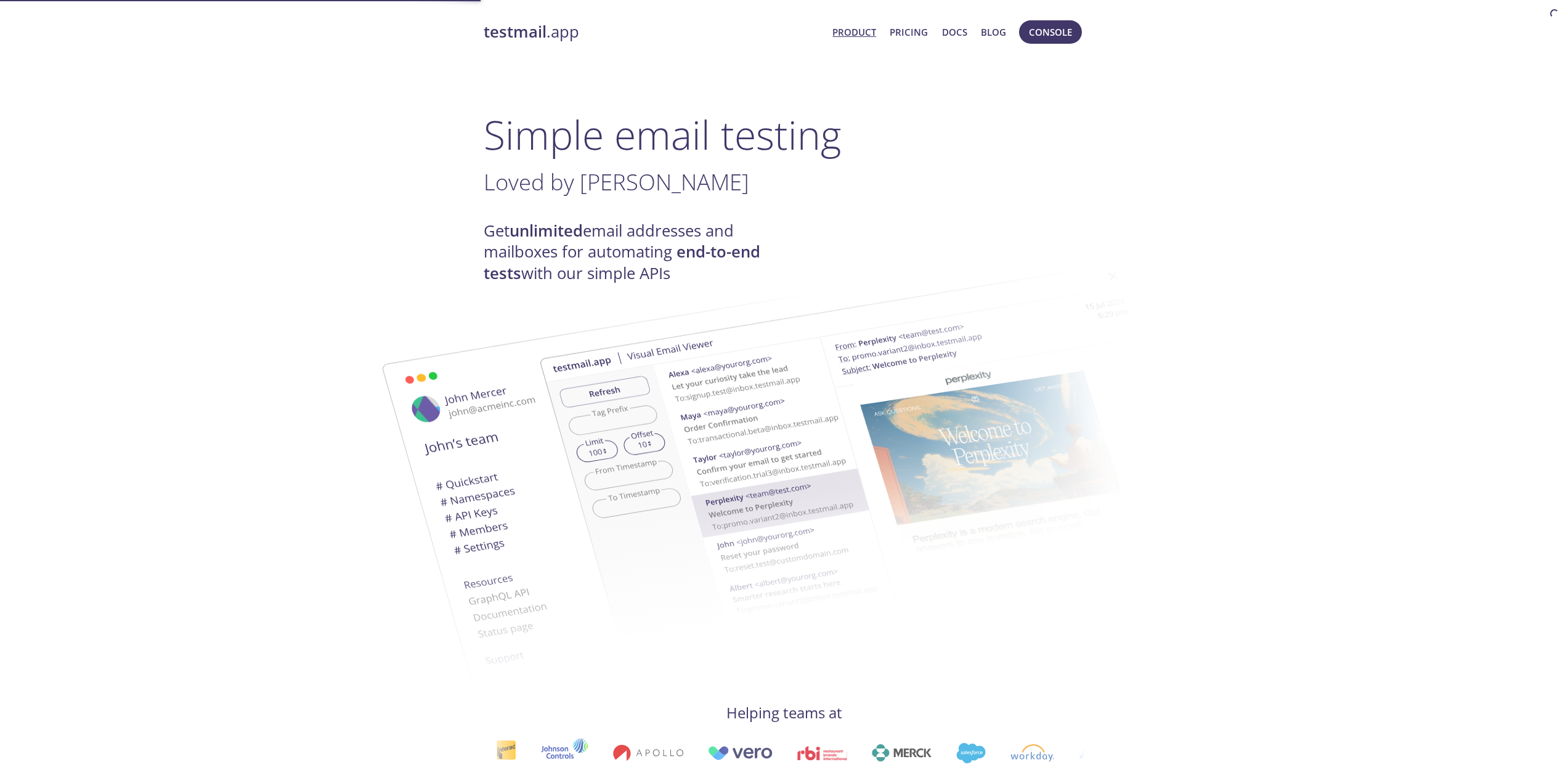
click at [872, 29] on link "Product" at bounding box center [854, 32] width 44 height 16
click at [913, 30] on link "Pricing" at bounding box center [909, 32] width 39 height 16
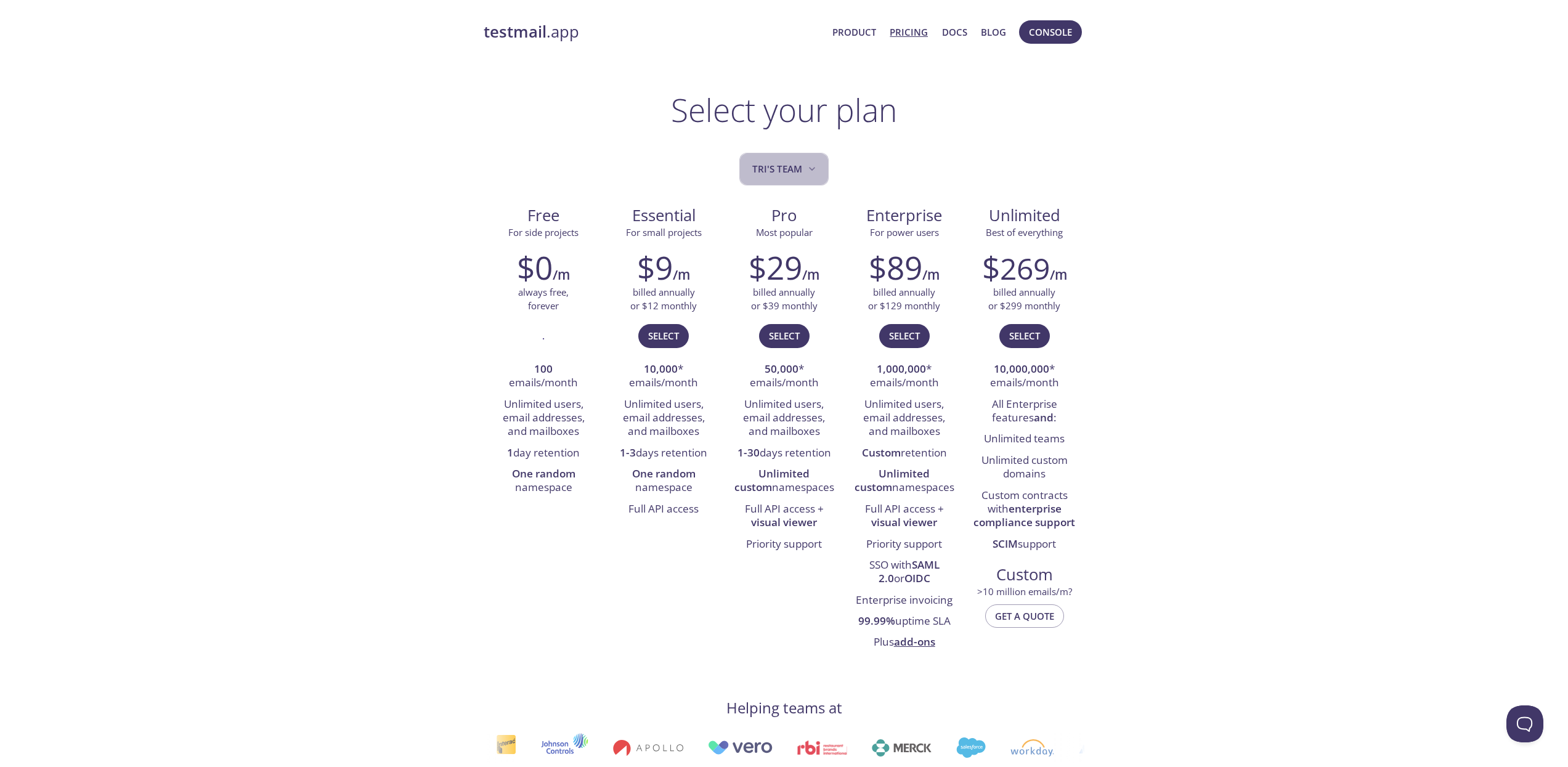
click at [792, 179] on button "Tri's team" at bounding box center [784, 169] width 90 height 32
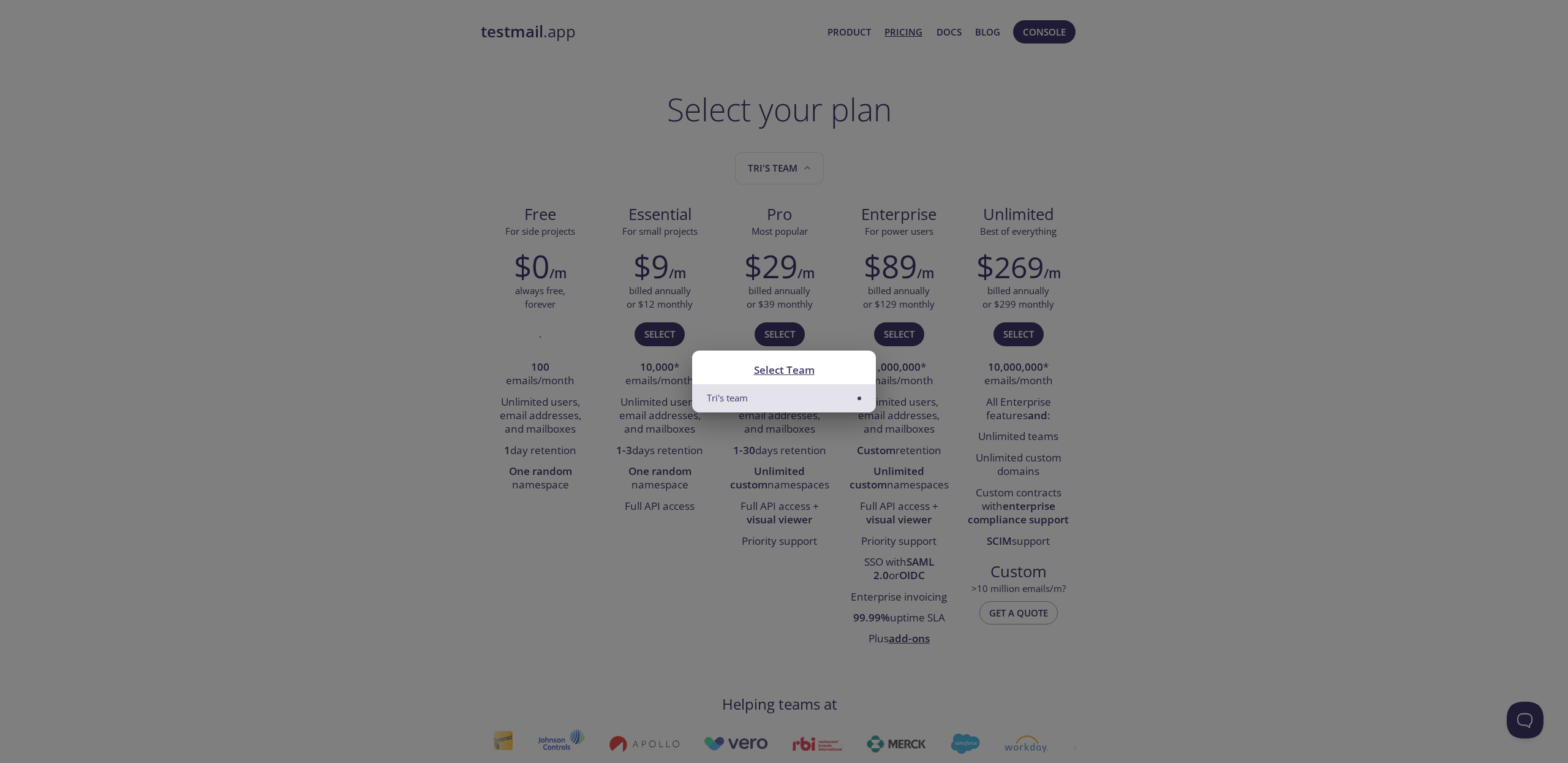
click at [922, 195] on div "Select Team Tri's team" at bounding box center [784, 381] width 1568 height 763
